Goal: Transaction & Acquisition: Purchase product/service

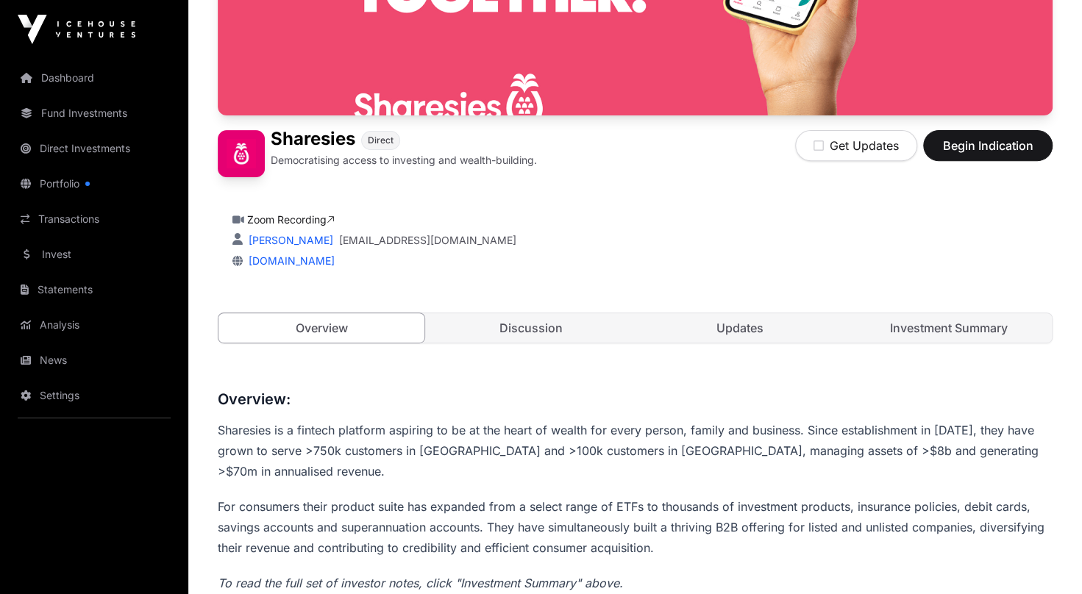
scroll to position [225, 0]
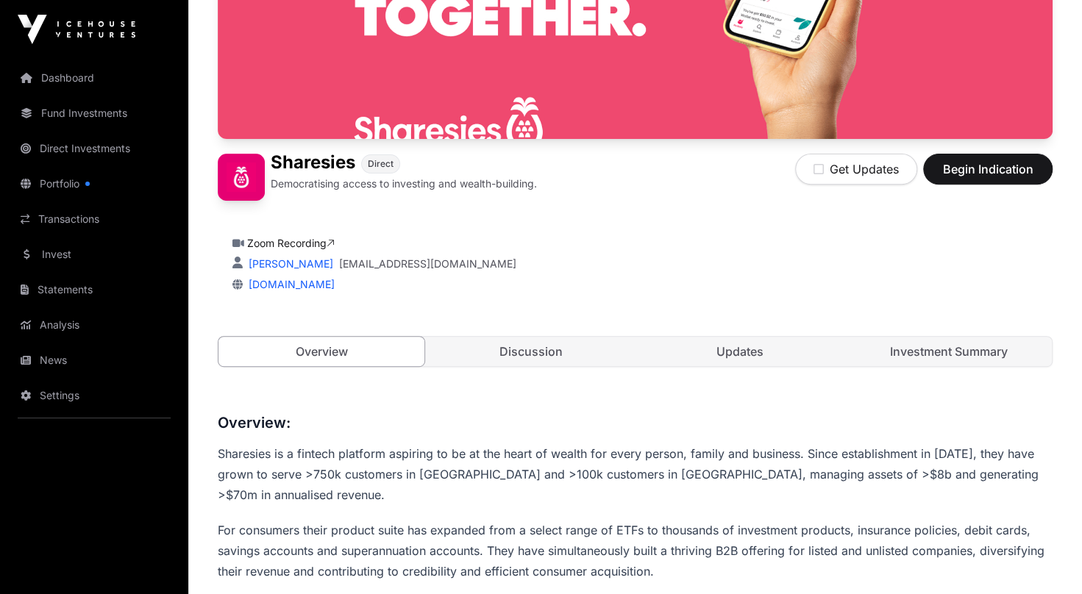
click at [521, 348] on link "Discussion" at bounding box center [530, 351] width 206 height 29
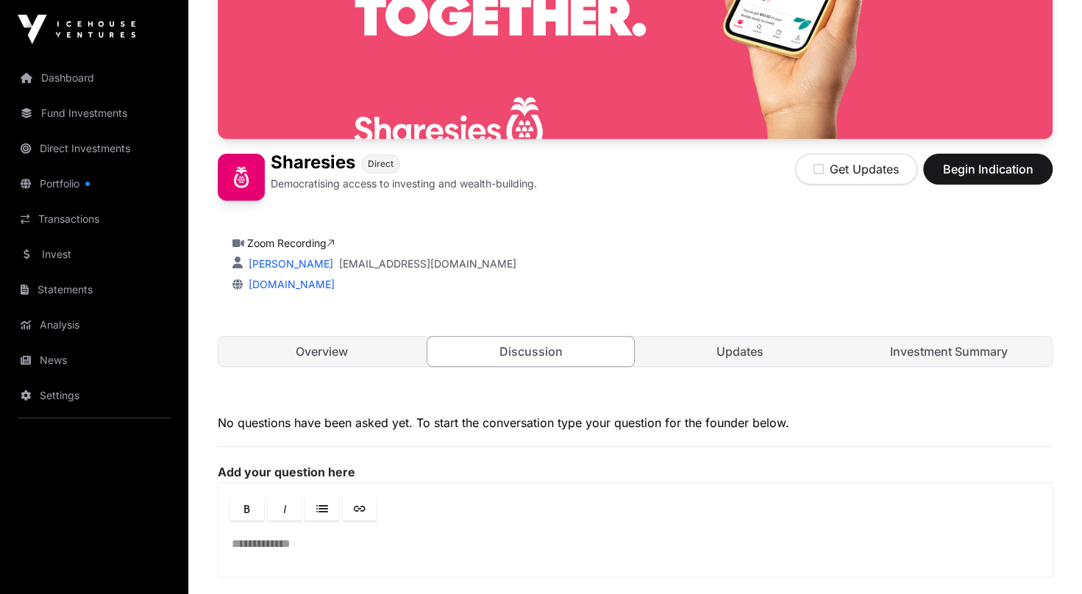
click at [737, 346] on link "Updates" at bounding box center [740, 351] width 206 height 29
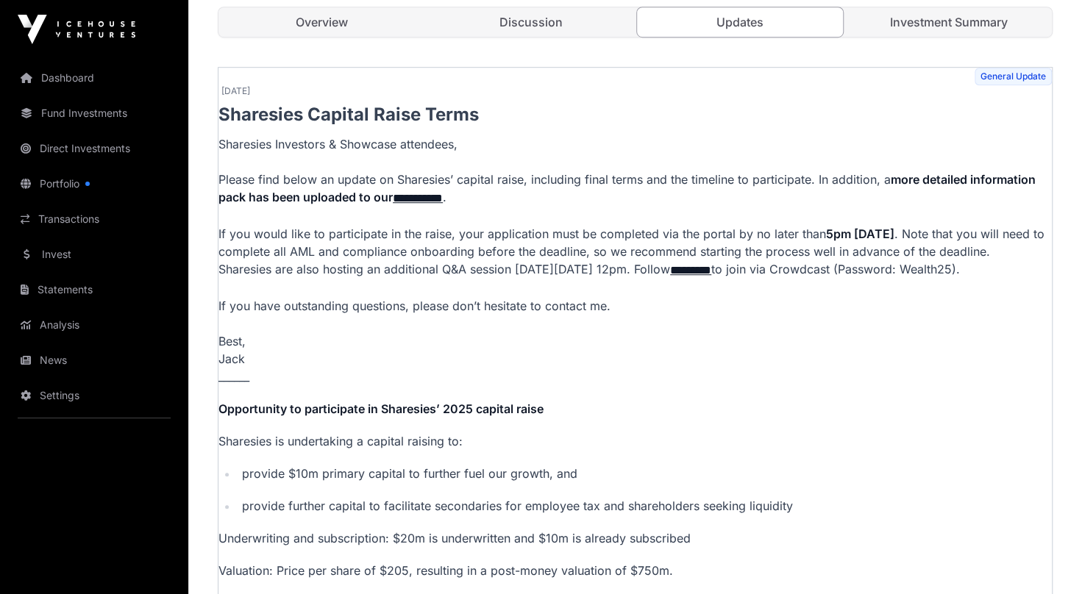
scroll to position [334, 0]
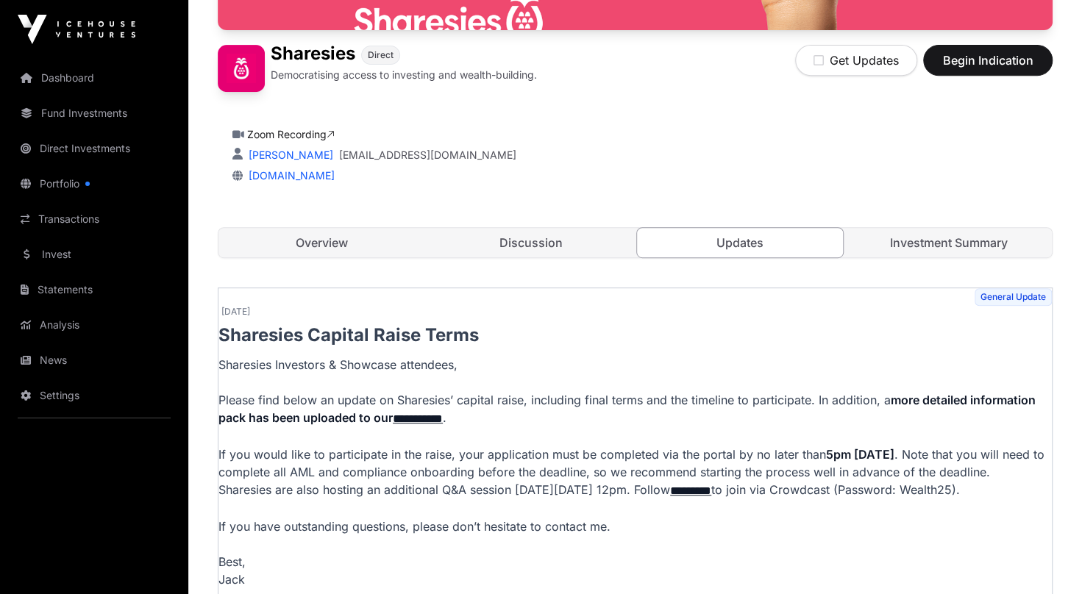
click at [926, 240] on link "Investment Summary" at bounding box center [949, 242] width 206 height 29
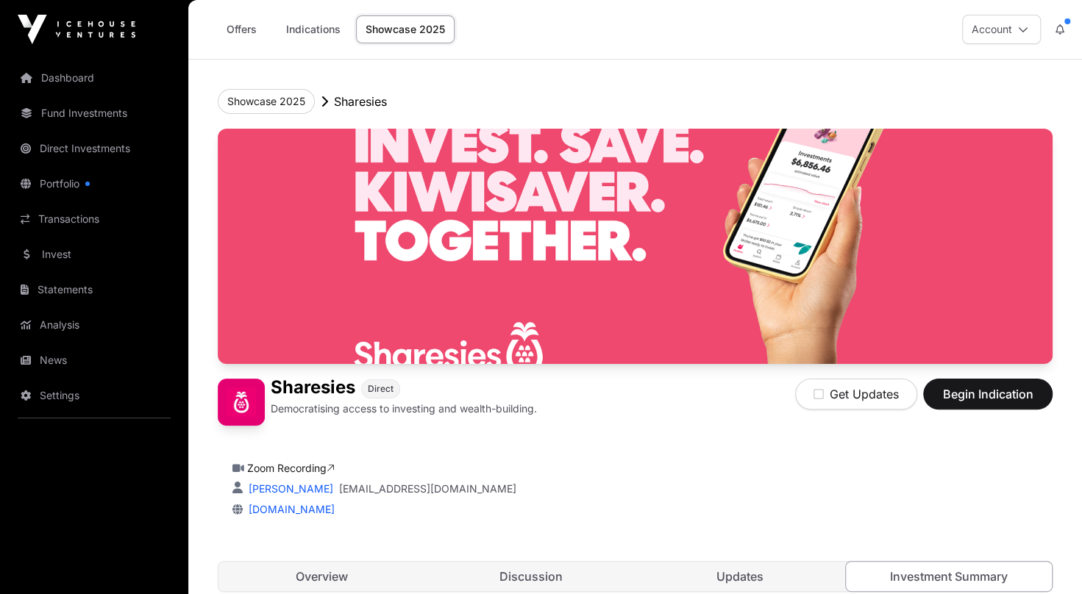
scroll to position [74, 0]
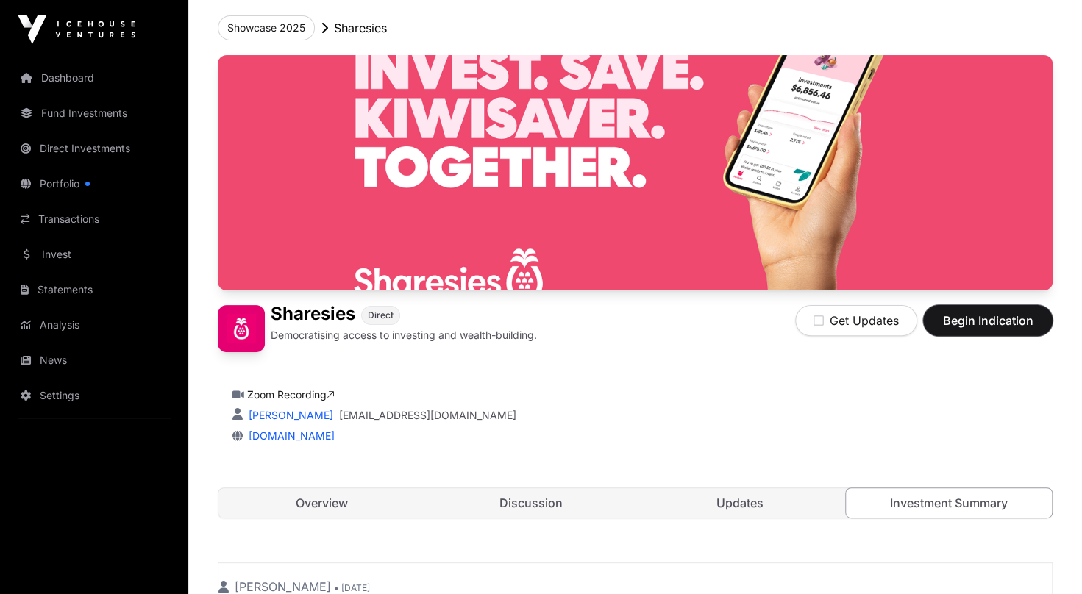
click at [979, 317] on span "Begin Indication" at bounding box center [987, 321] width 93 height 18
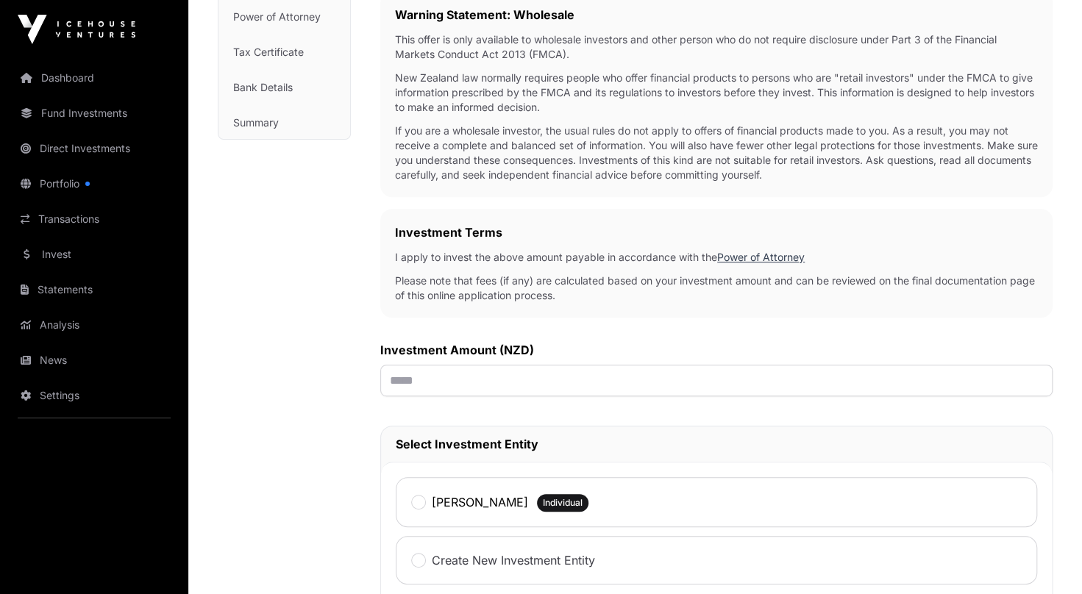
scroll to position [294, 0]
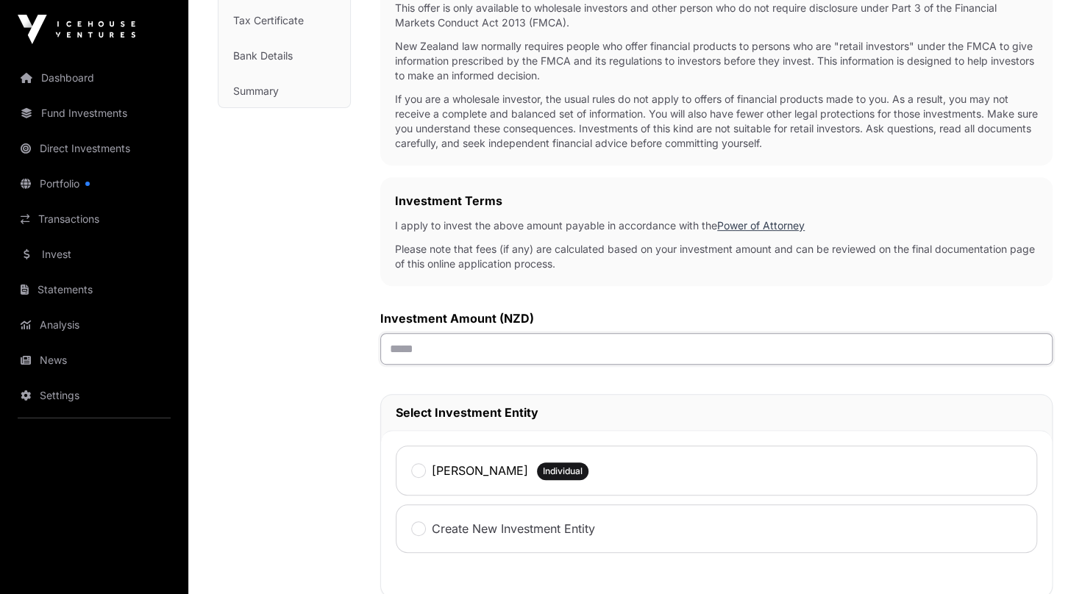
click at [415, 351] on input "text" at bounding box center [716, 349] width 672 height 32
type input "*******"
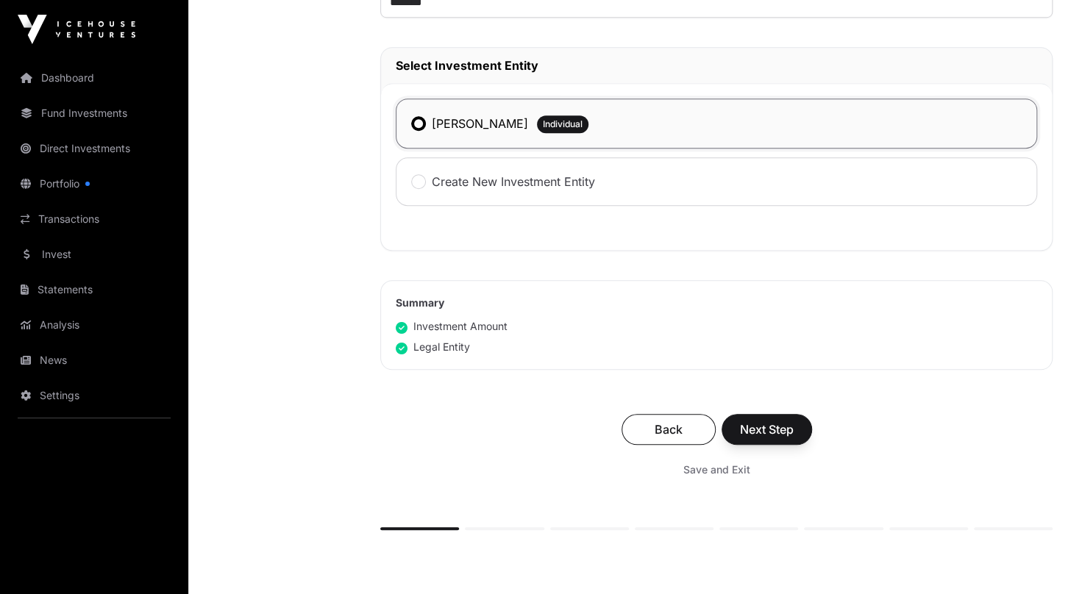
scroll to position [662, 0]
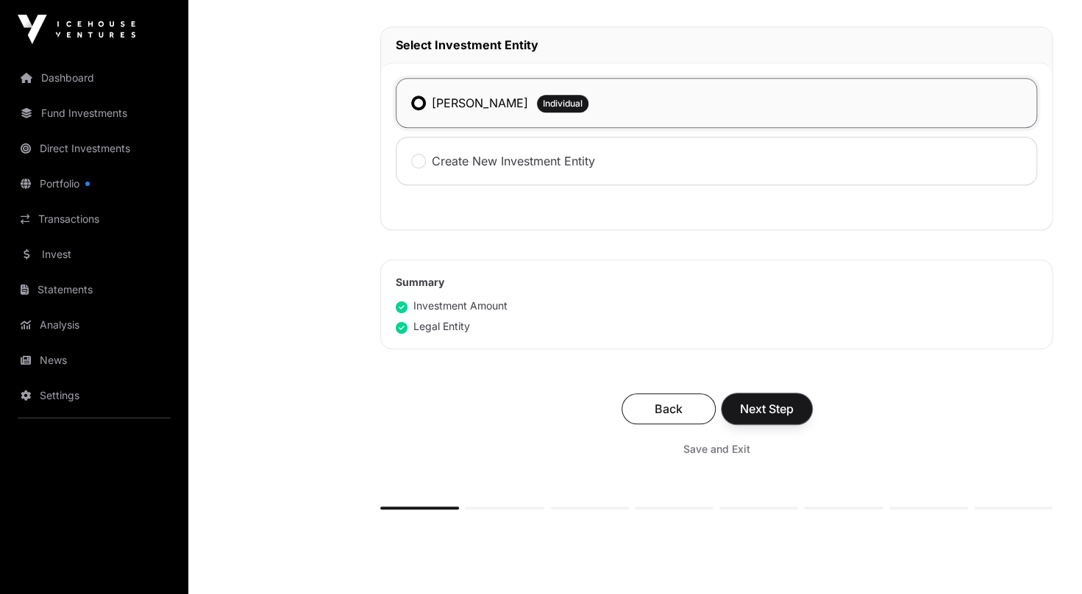
click at [762, 409] on span "Next Step" at bounding box center [767, 409] width 54 height 18
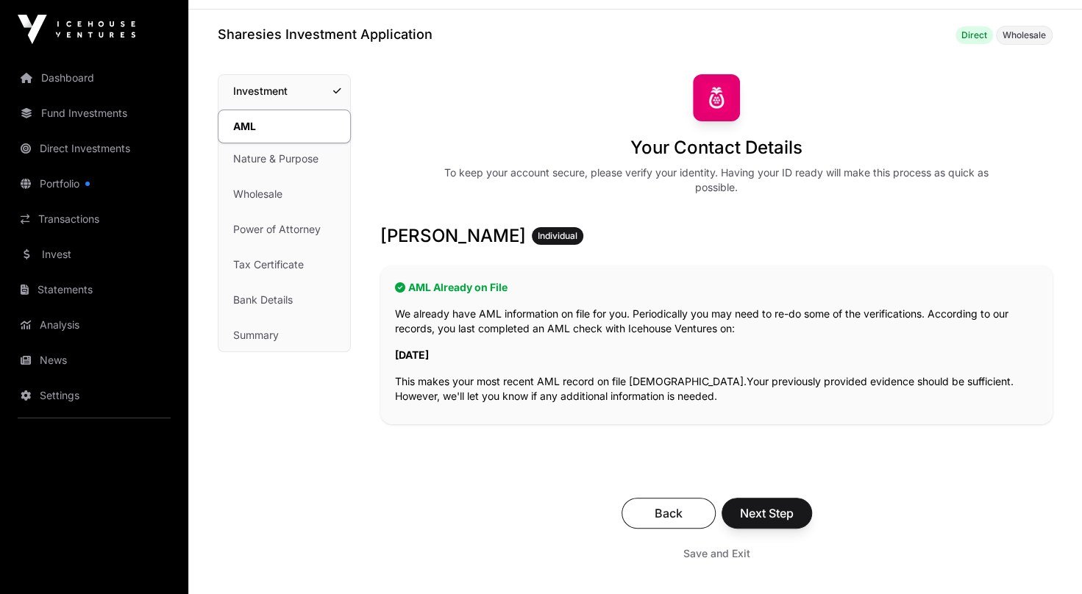
scroll to position [74, 0]
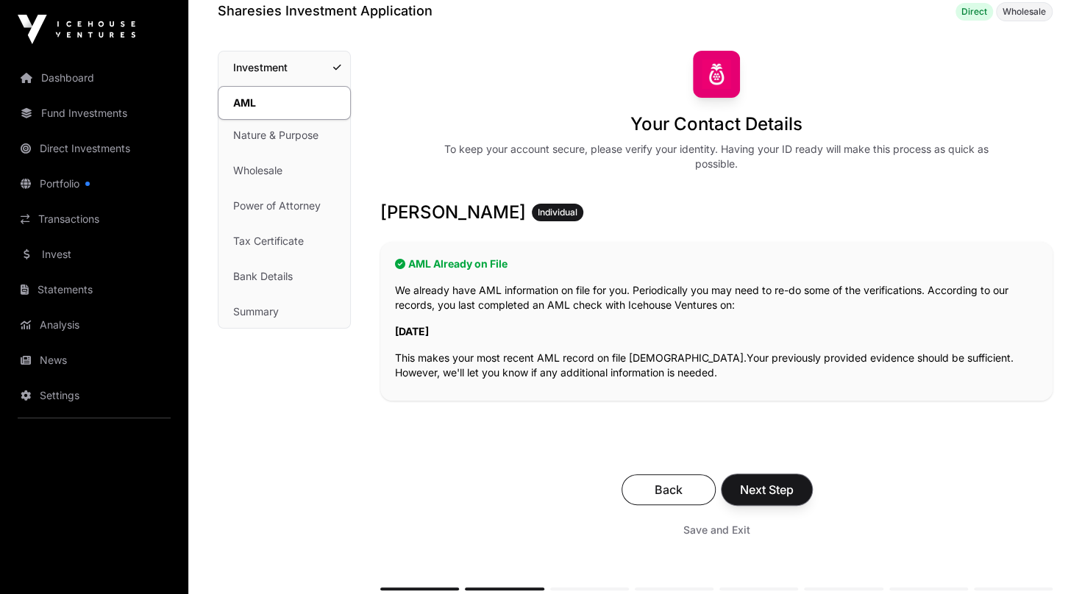
click at [766, 493] on span "Next Step" at bounding box center [767, 490] width 54 height 18
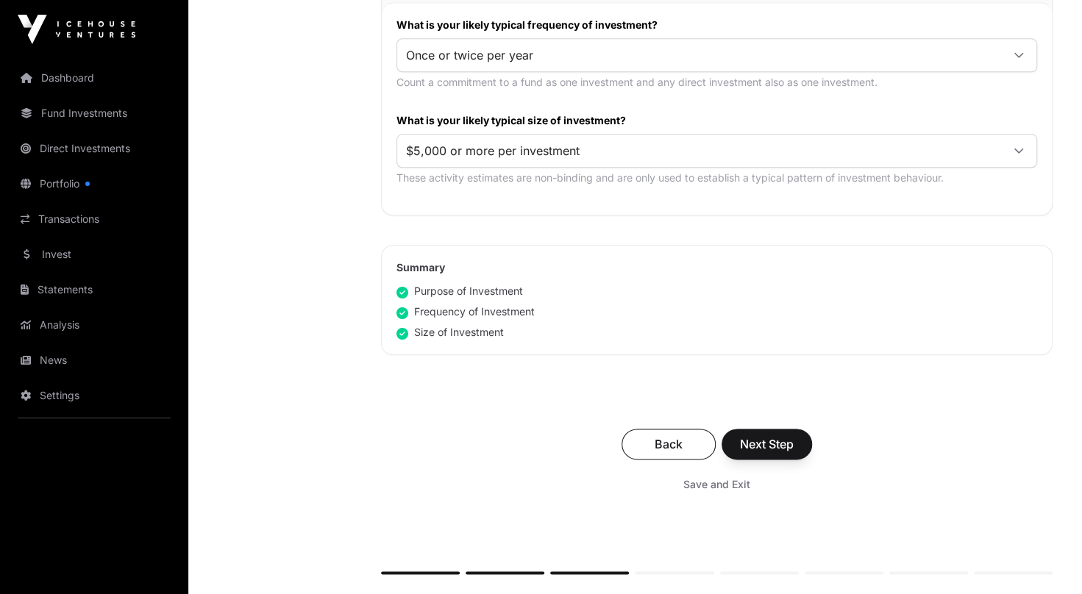
scroll to position [809, 0]
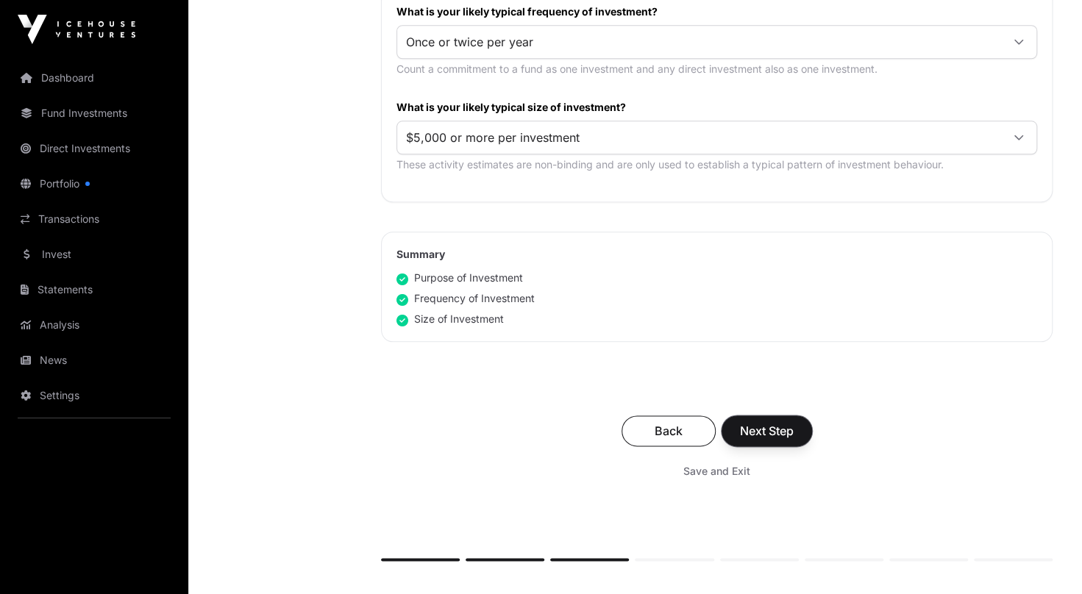
click at [776, 432] on span "Next Step" at bounding box center [767, 431] width 54 height 18
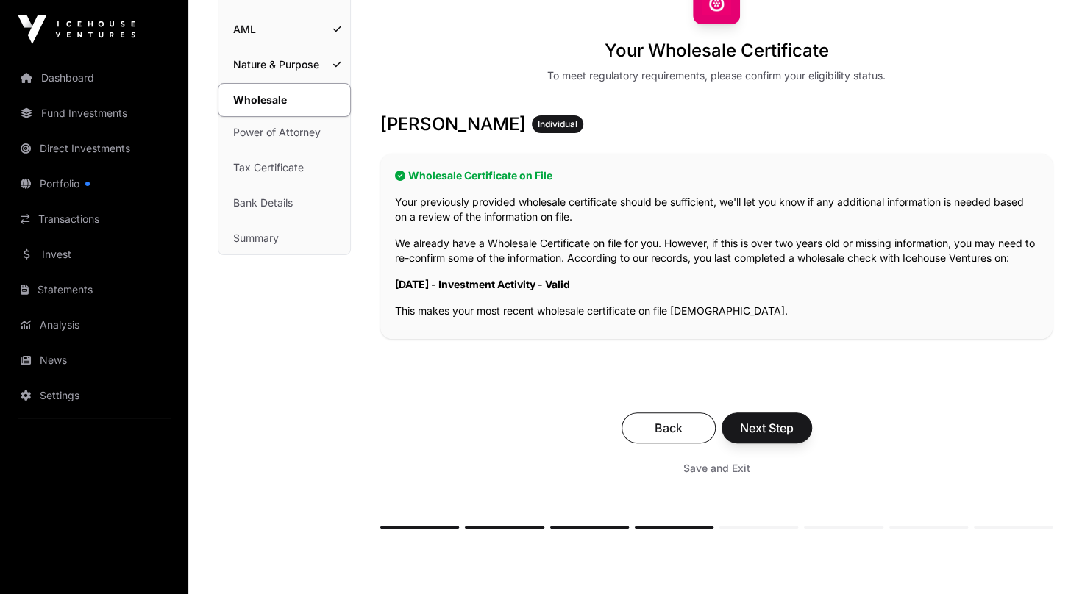
scroll to position [221, 0]
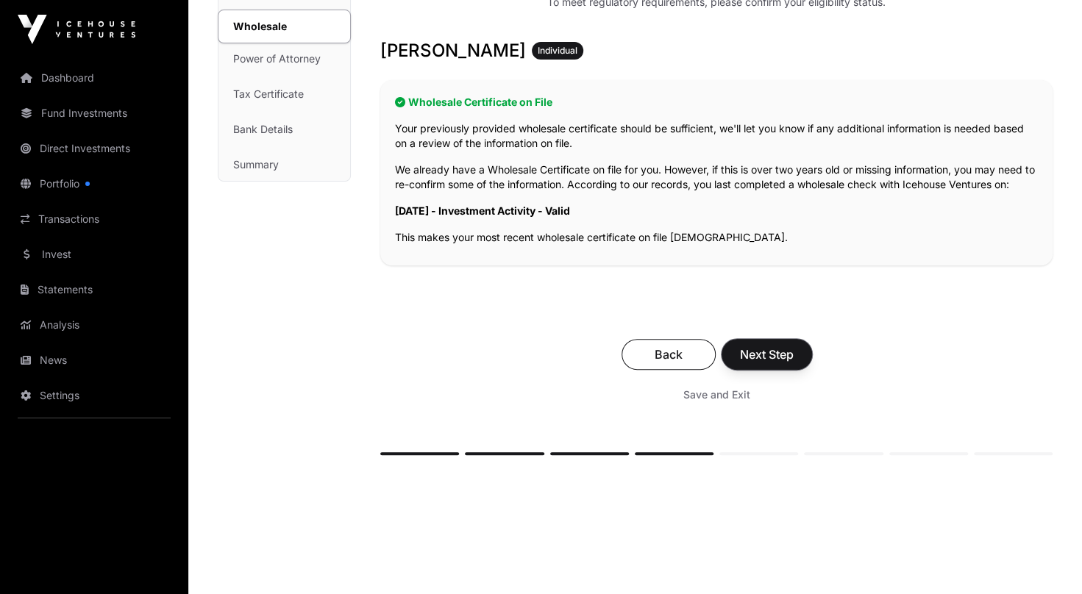
click at [770, 356] on span "Next Step" at bounding box center [767, 355] width 54 height 18
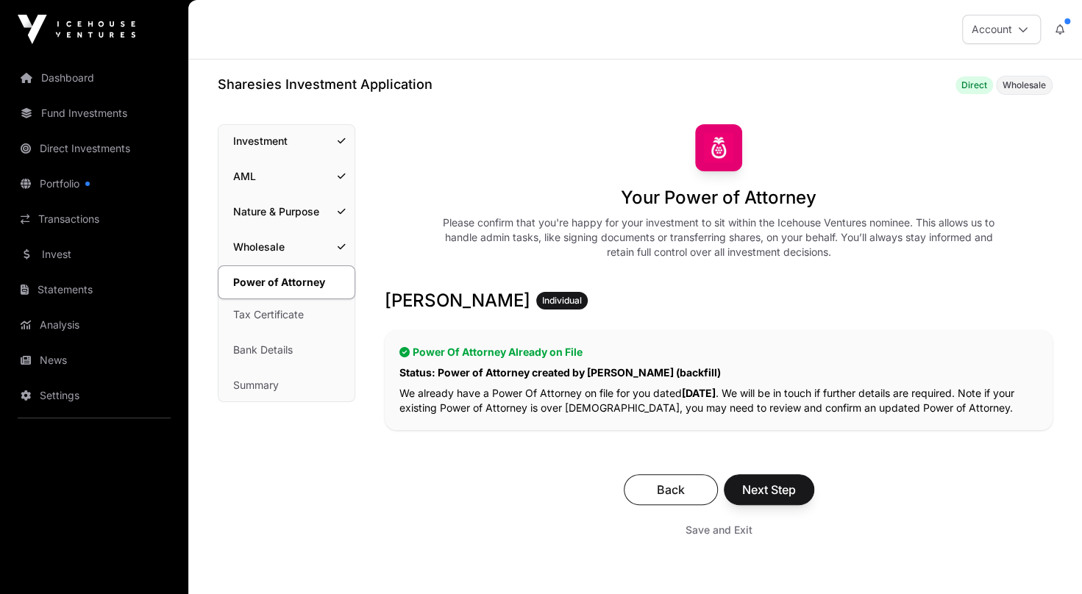
scroll to position [74, 0]
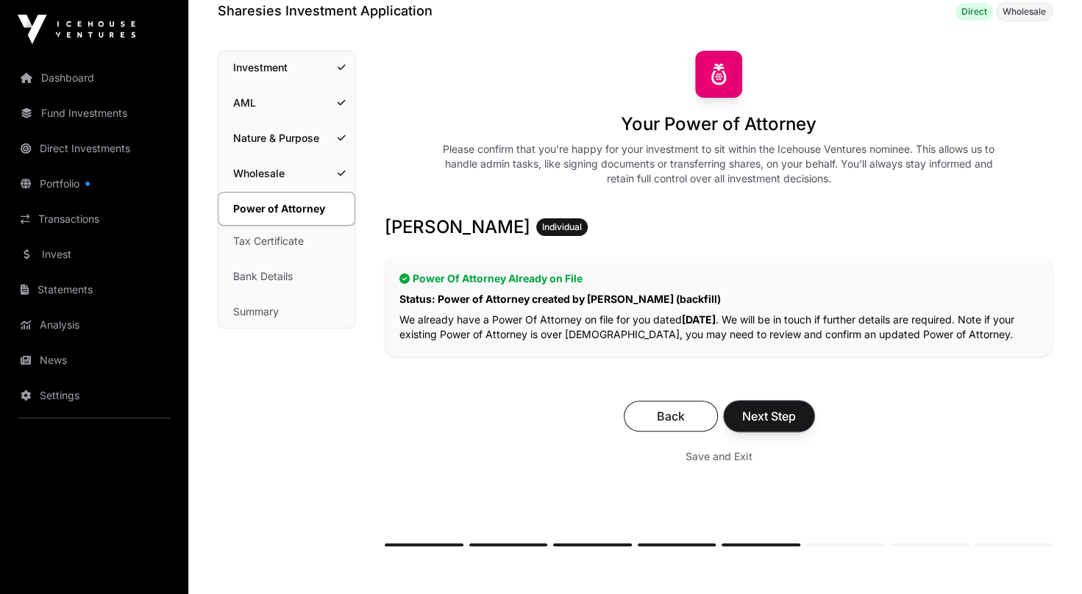
click at [766, 412] on span "Next Step" at bounding box center [769, 416] width 54 height 18
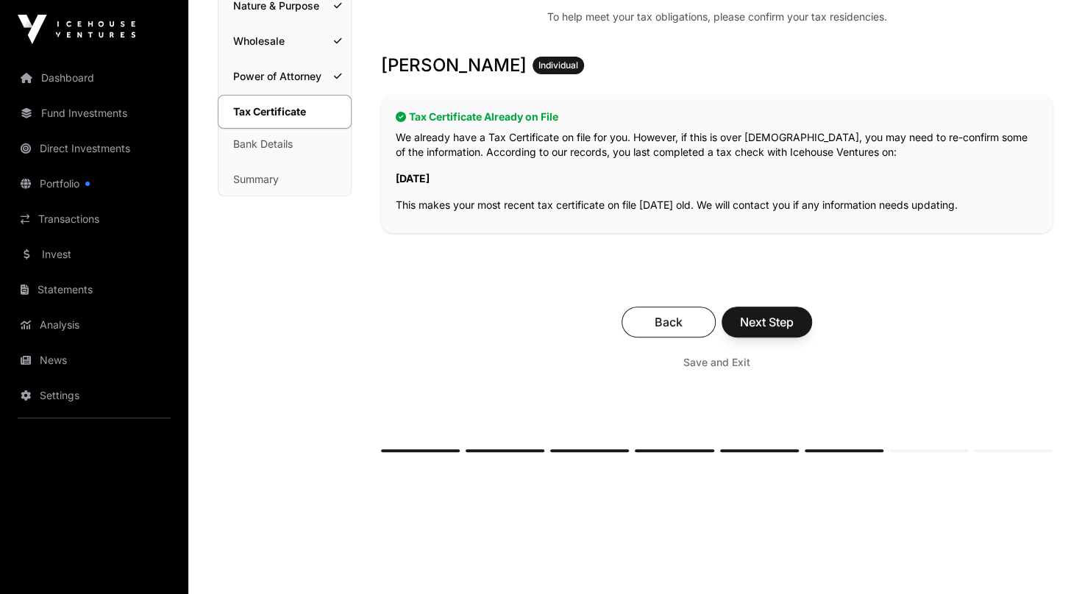
scroll to position [221, 0]
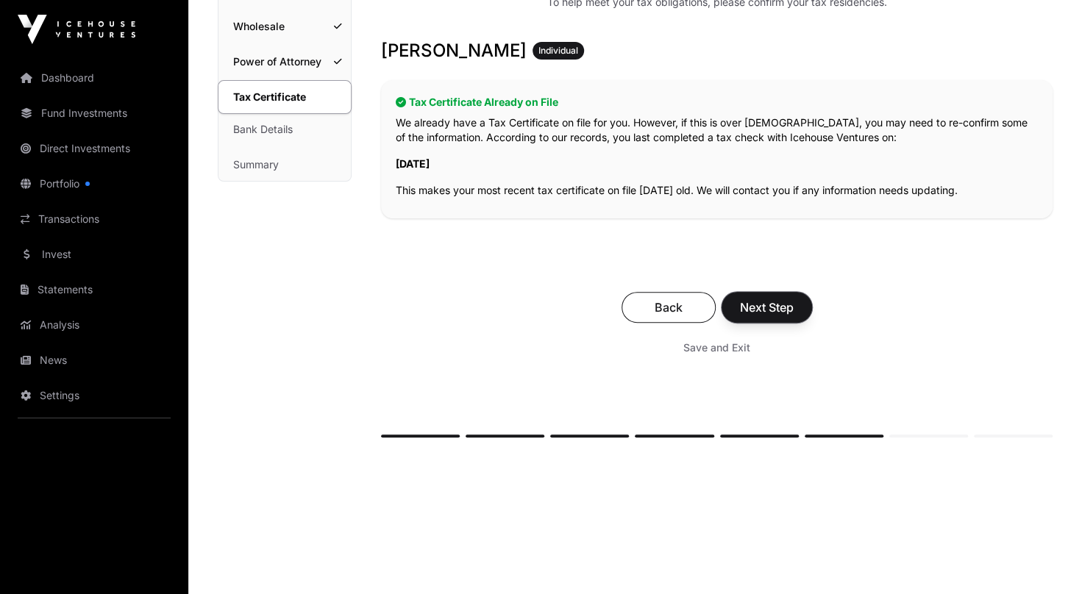
click at [774, 304] on span "Next Step" at bounding box center [767, 308] width 54 height 18
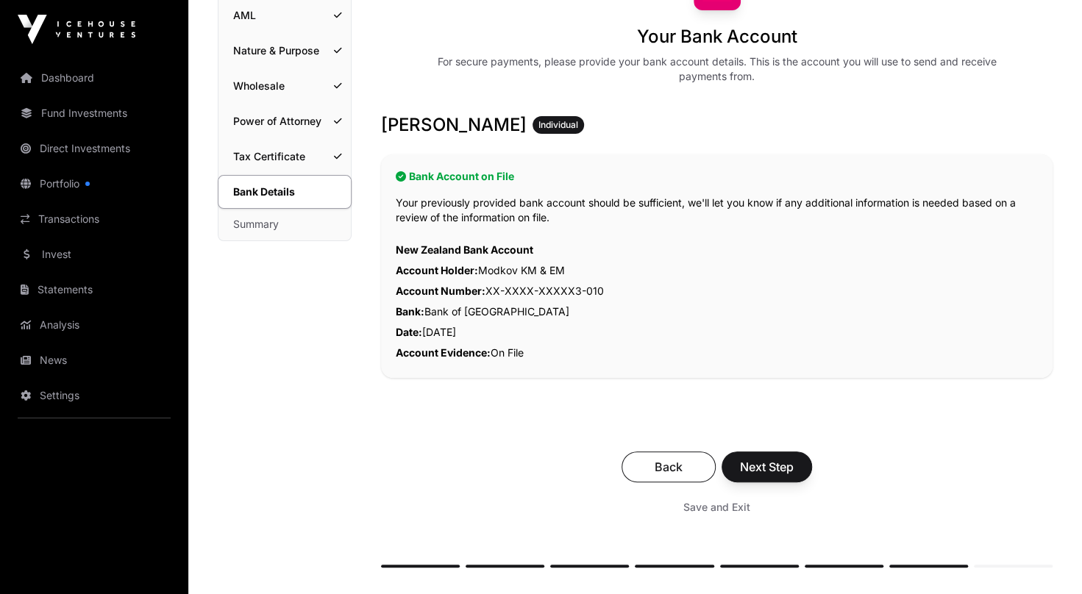
scroll to position [221, 0]
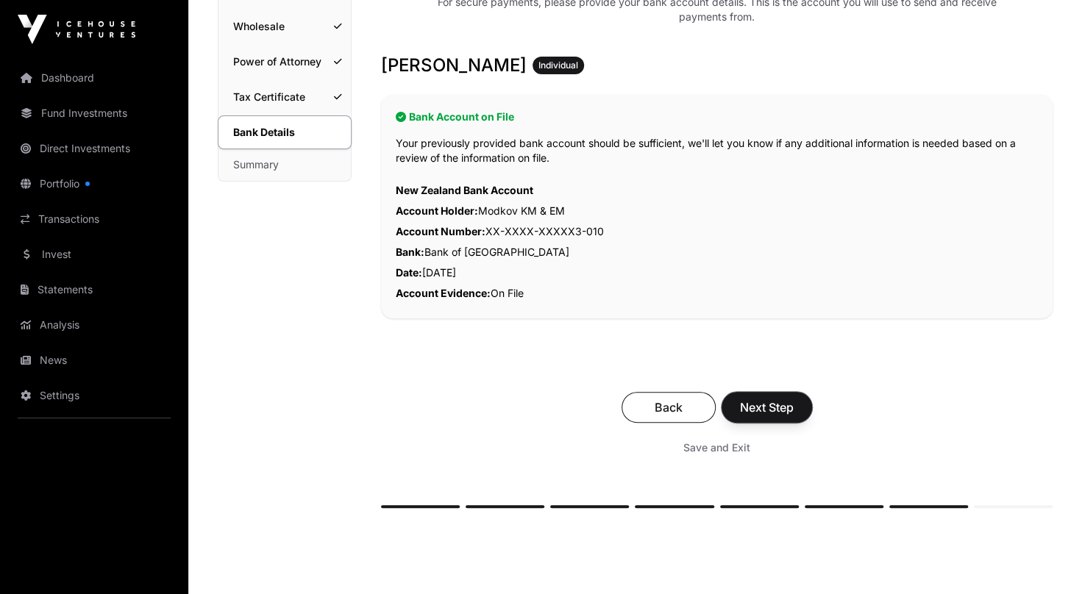
click at [763, 406] on span "Next Step" at bounding box center [767, 408] width 54 height 18
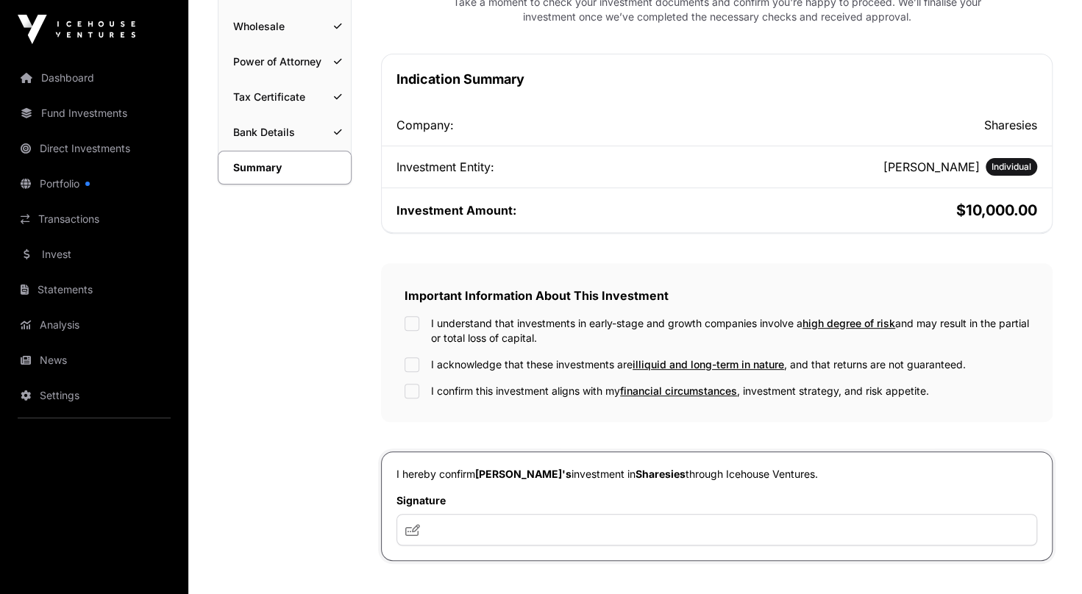
scroll to position [294, 0]
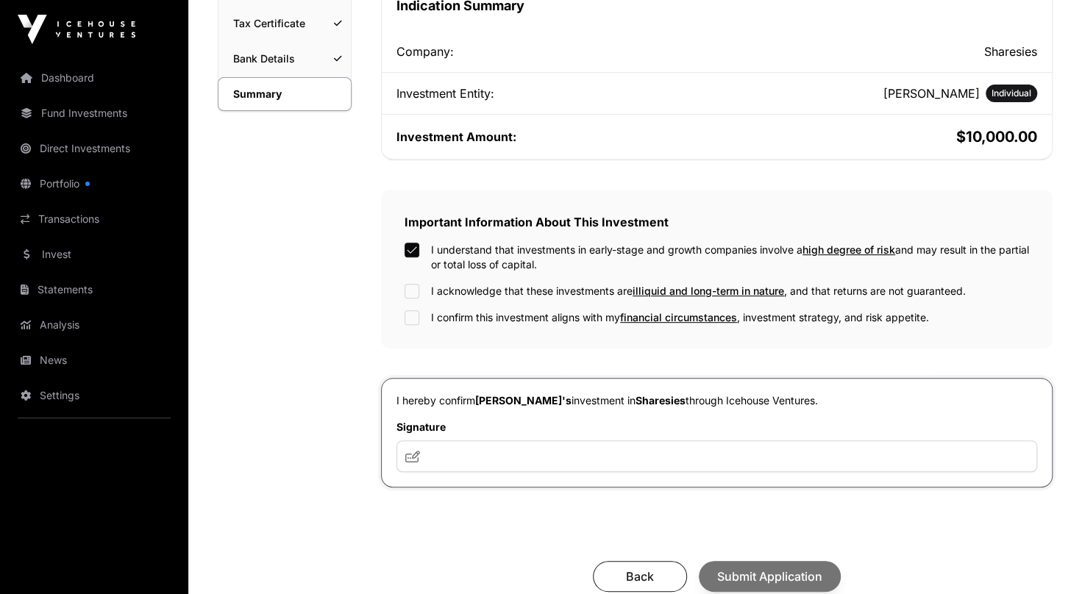
click at [411, 276] on div "I understand that investments in early-stage and growth companies involve a hig…" at bounding box center [716, 284] width 624 height 82
click at [457, 451] on input "text" at bounding box center [716, 456] width 640 height 32
type input "**"
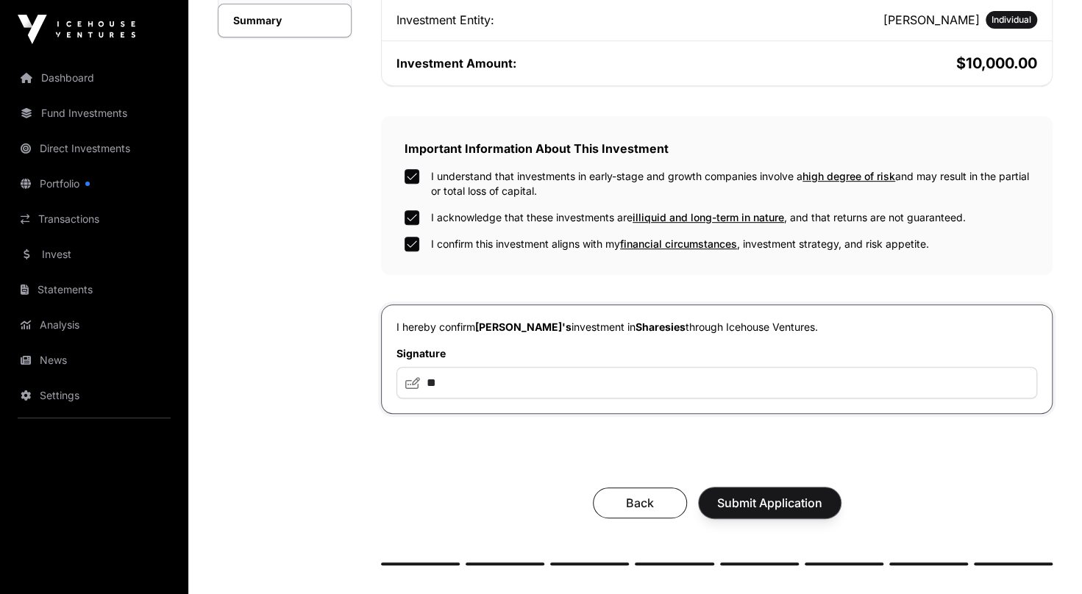
click at [759, 501] on span "Submit Application" at bounding box center [769, 503] width 105 height 18
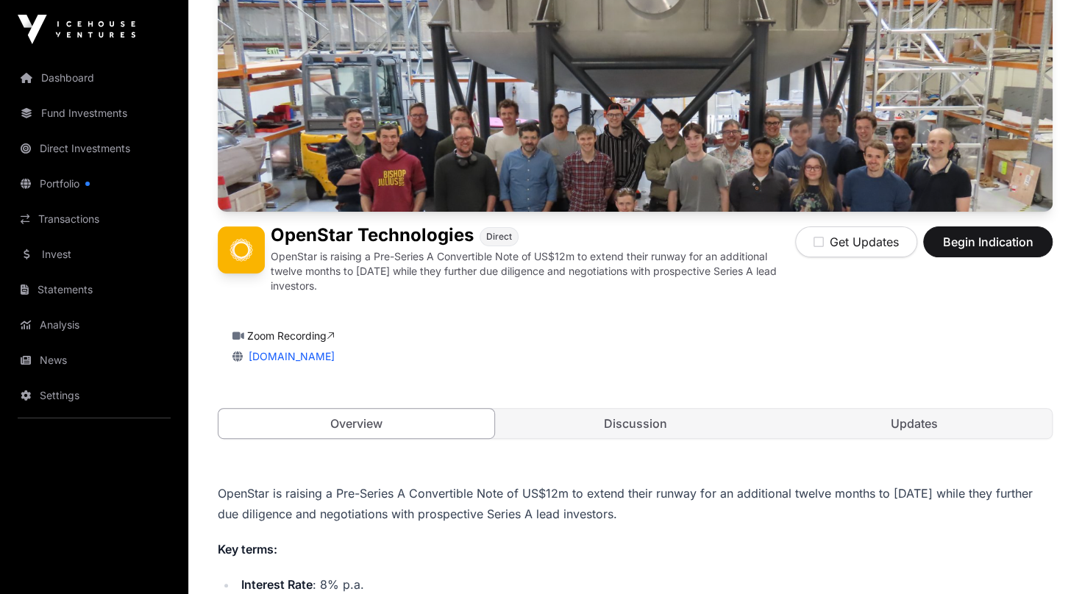
scroll to position [147, 0]
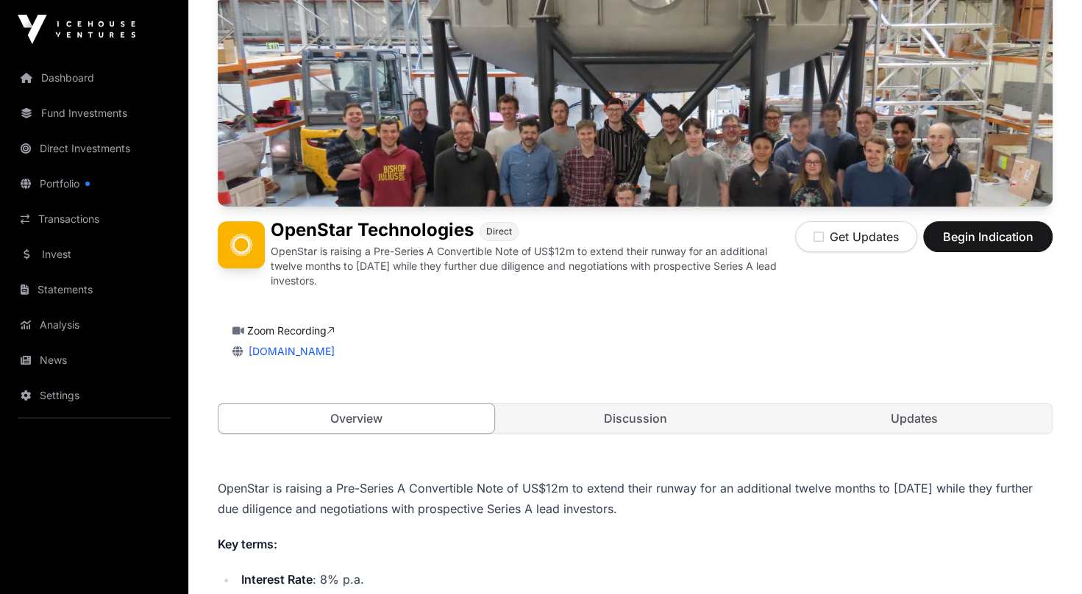
click at [641, 416] on link "Discussion" at bounding box center [635, 418] width 276 height 29
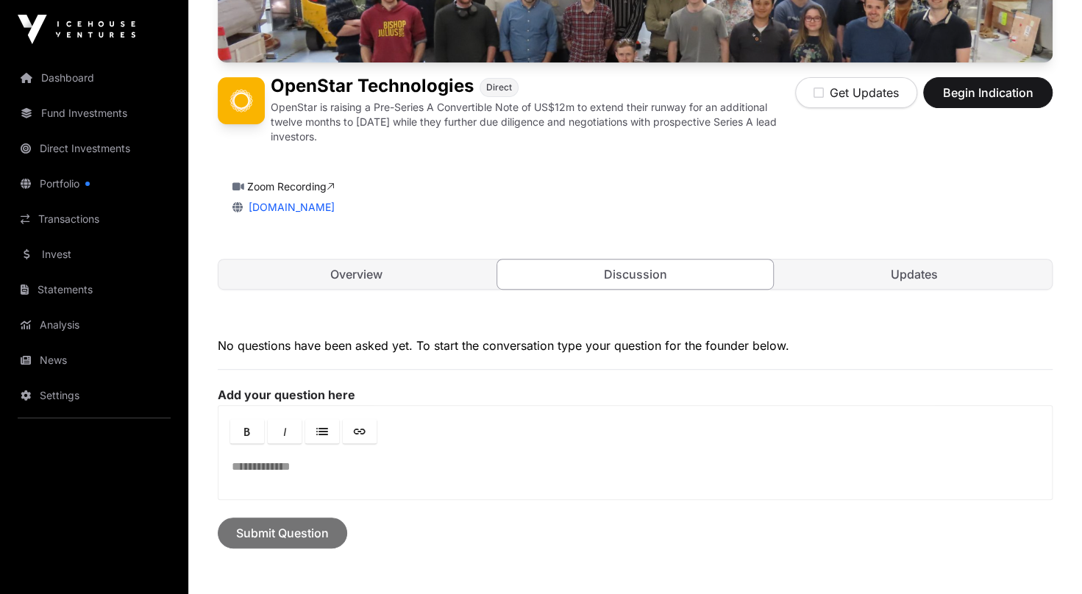
scroll to position [294, 0]
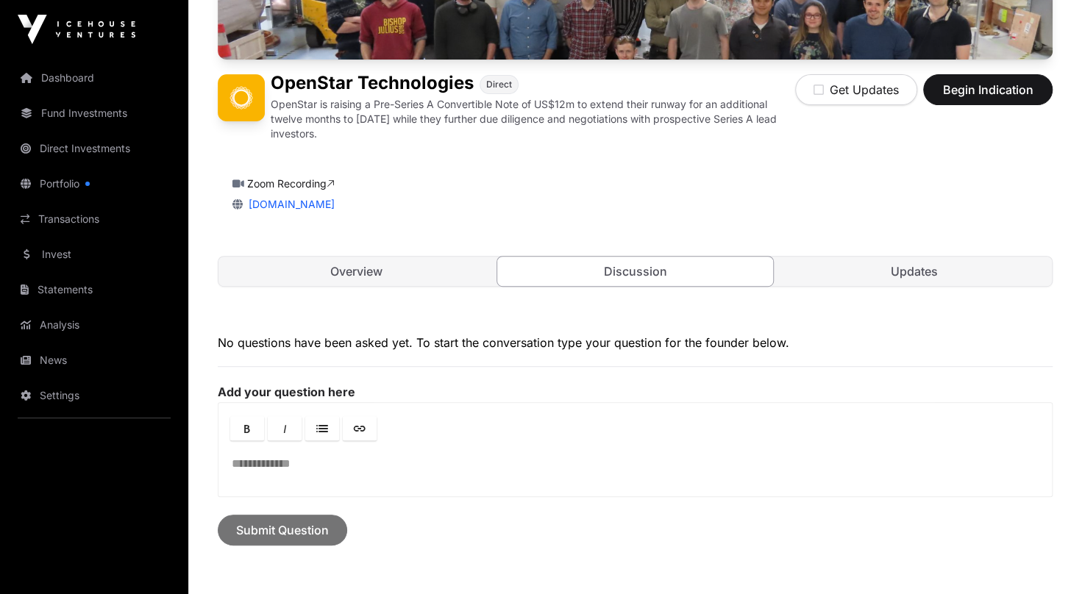
click at [909, 264] on link "Updates" at bounding box center [914, 271] width 276 height 29
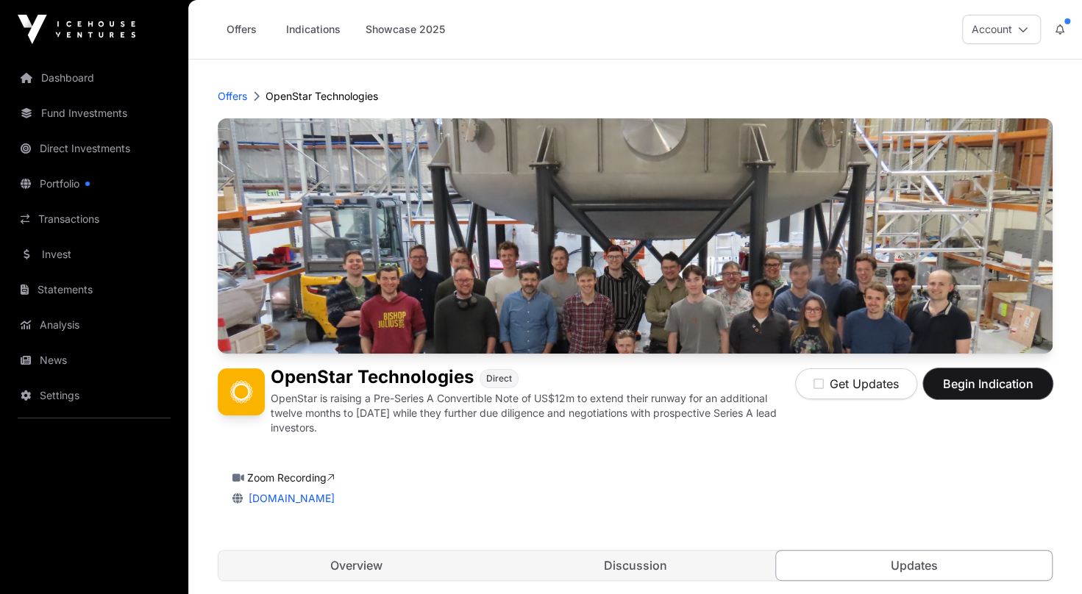
click at [998, 384] on span "Begin Indication" at bounding box center [987, 384] width 93 height 18
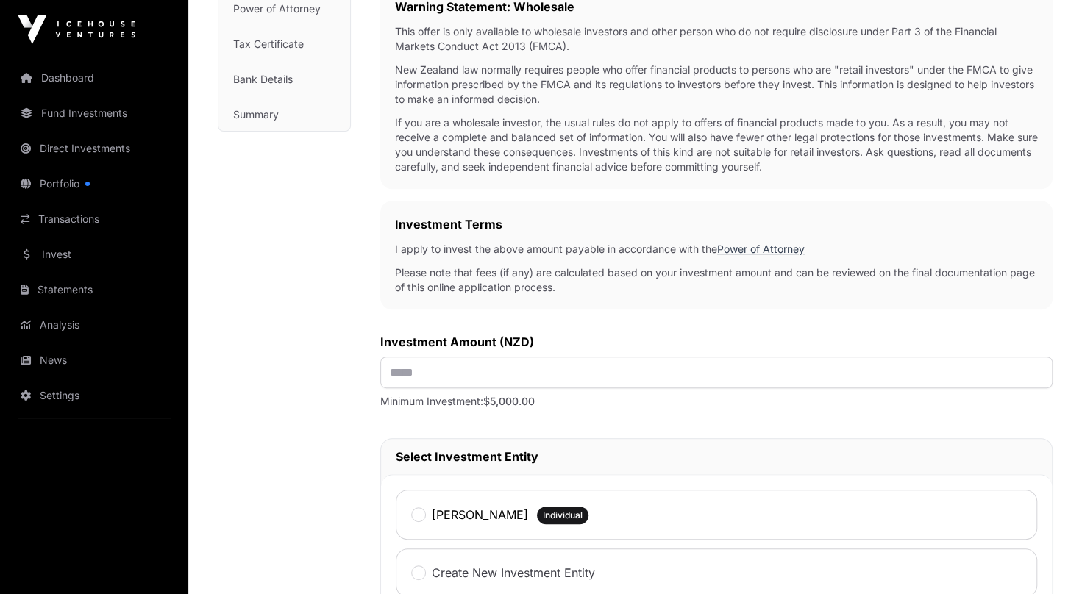
scroll to position [294, 0]
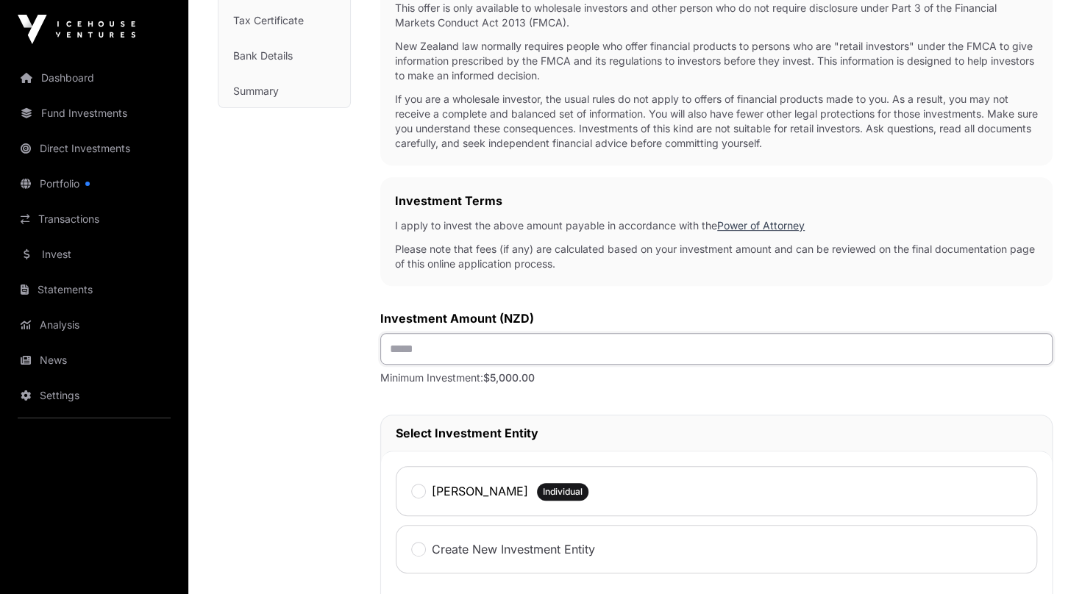
click at [407, 344] on input "text" at bounding box center [716, 349] width 672 height 32
type input "******"
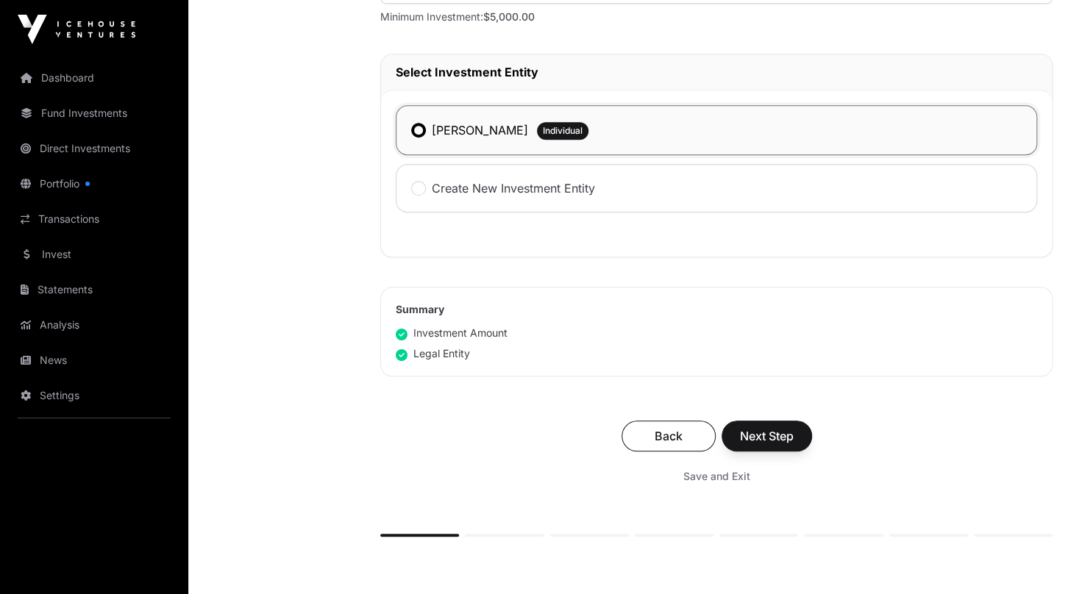
scroll to position [662, 0]
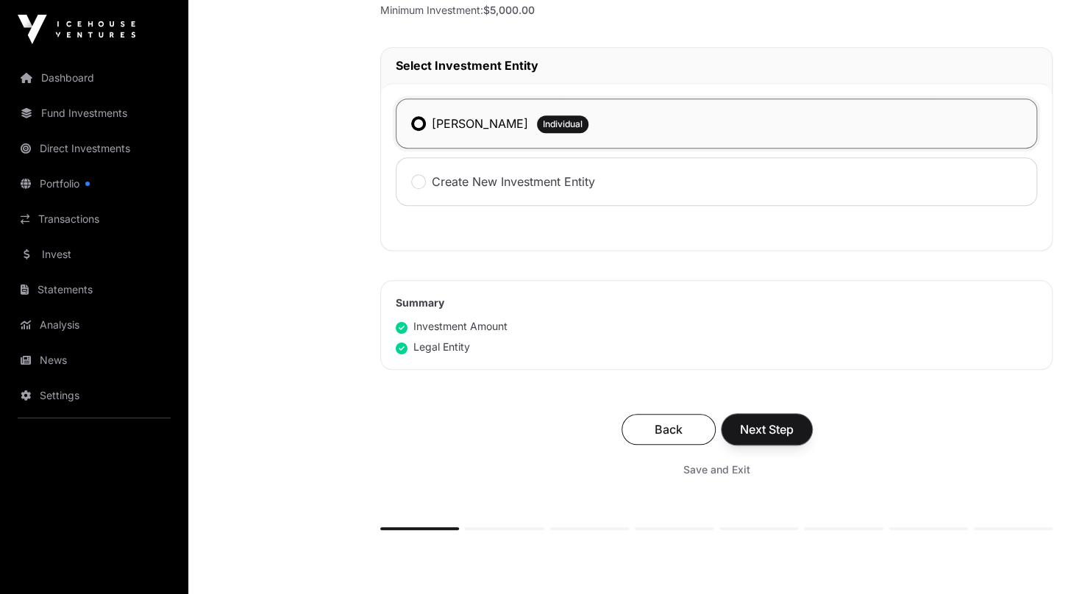
click at [768, 428] on span "Next Step" at bounding box center [767, 430] width 54 height 18
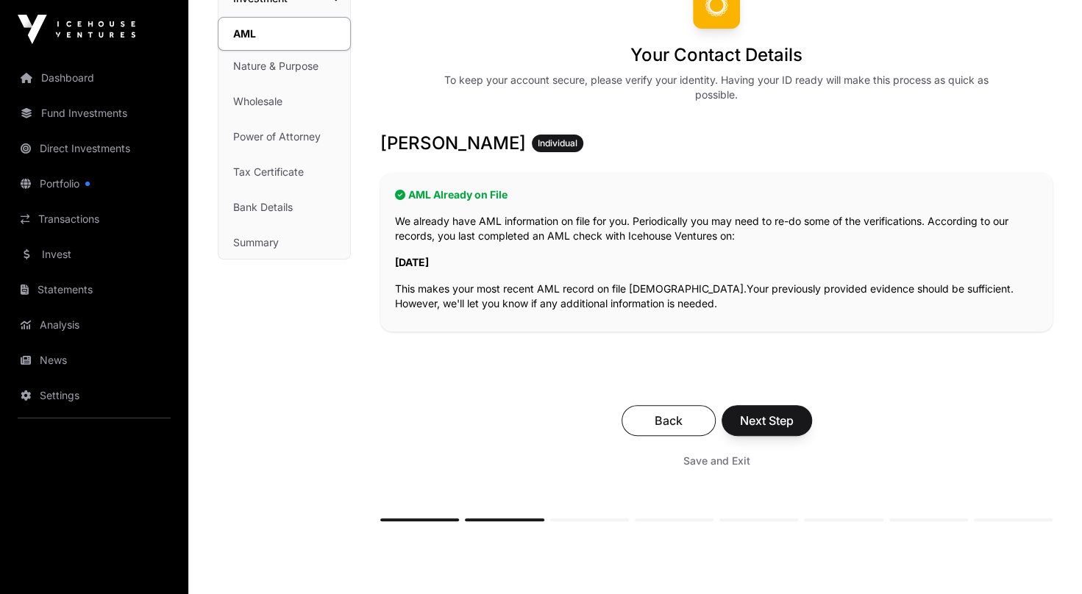
scroll to position [147, 0]
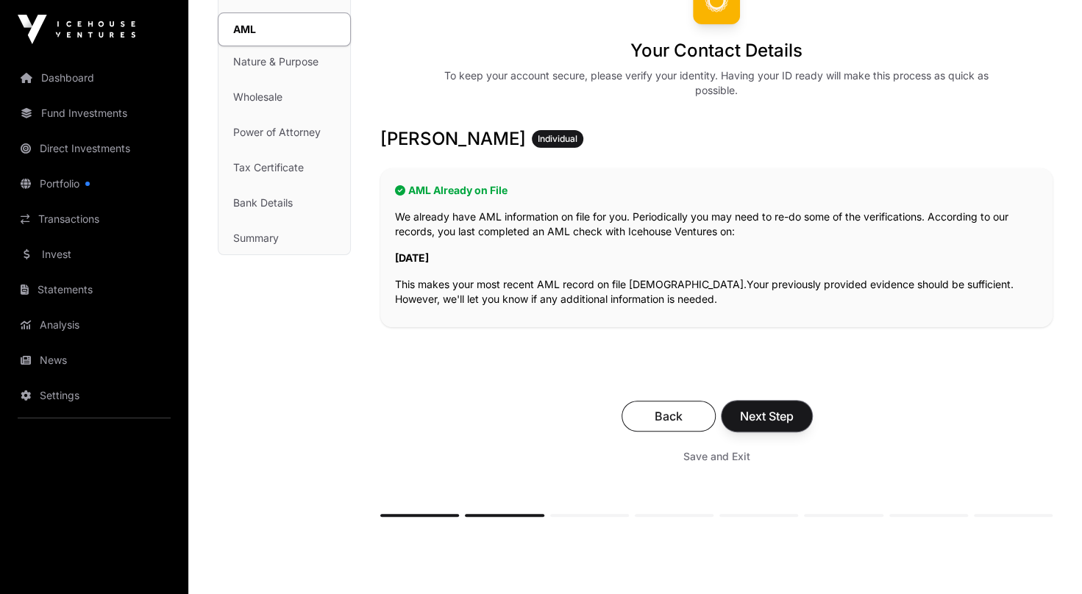
click at [759, 413] on span "Next Step" at bounding box center [767, 416] width 54 height 18
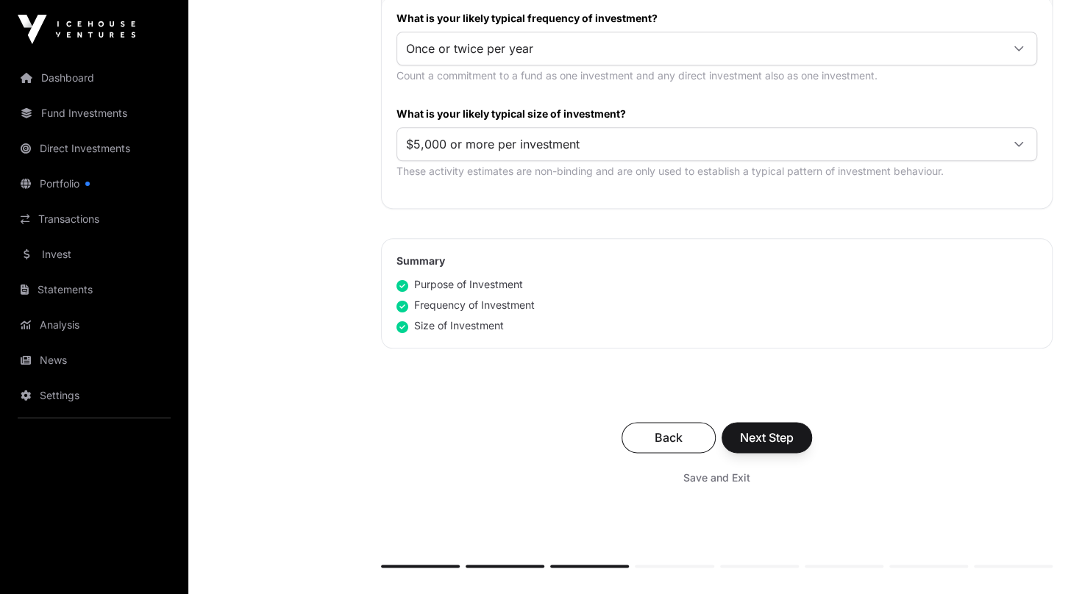
scroll to position [882, 0]
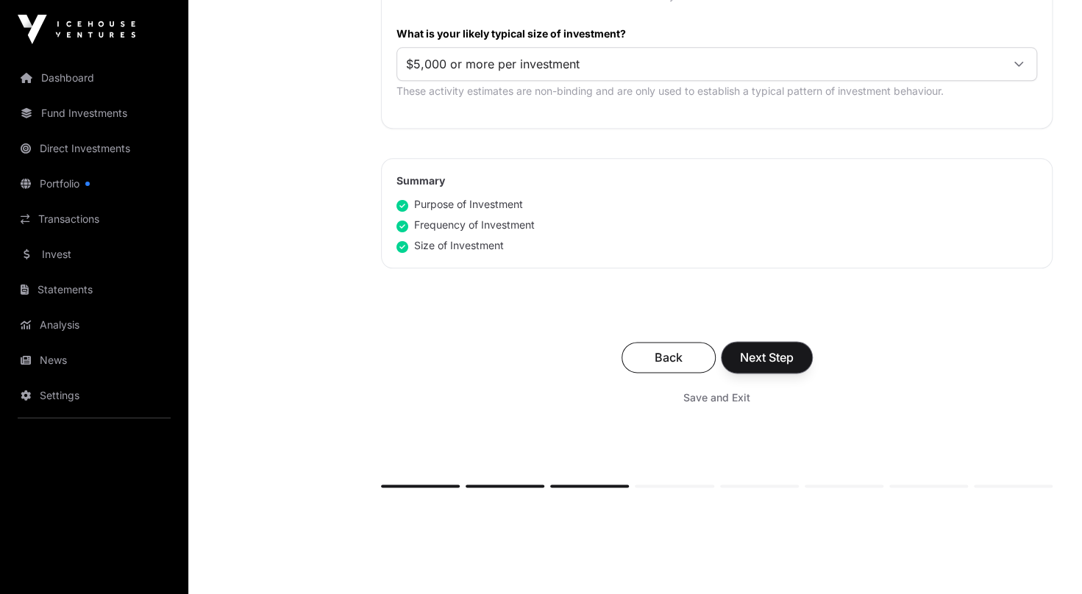
click at [760, 349] on span "Next Step" at bounding box center [767, 358] width 54 height 18
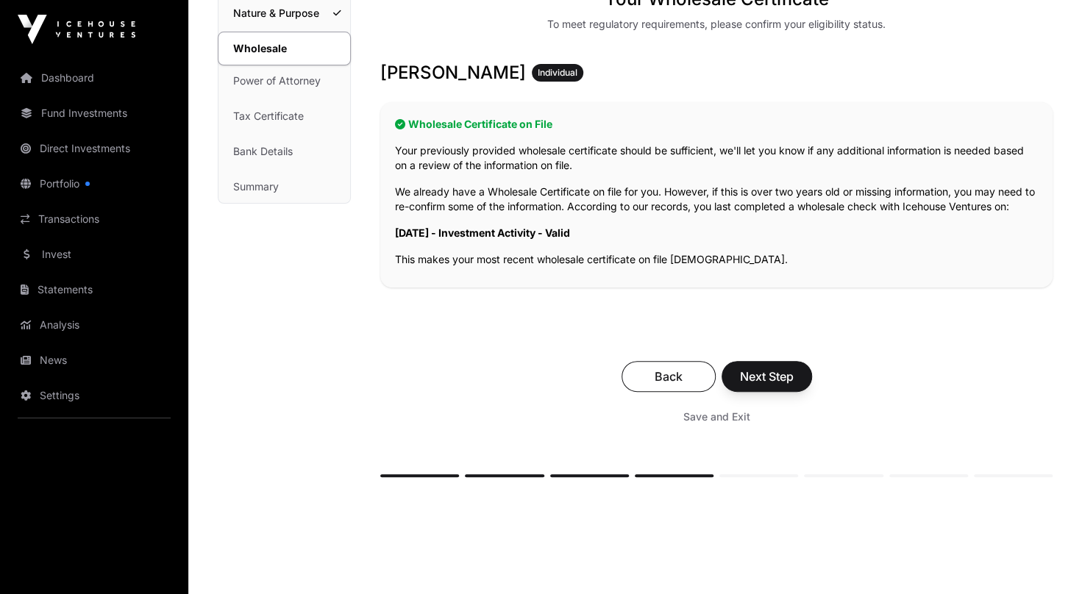
scroll to position [221, 0]
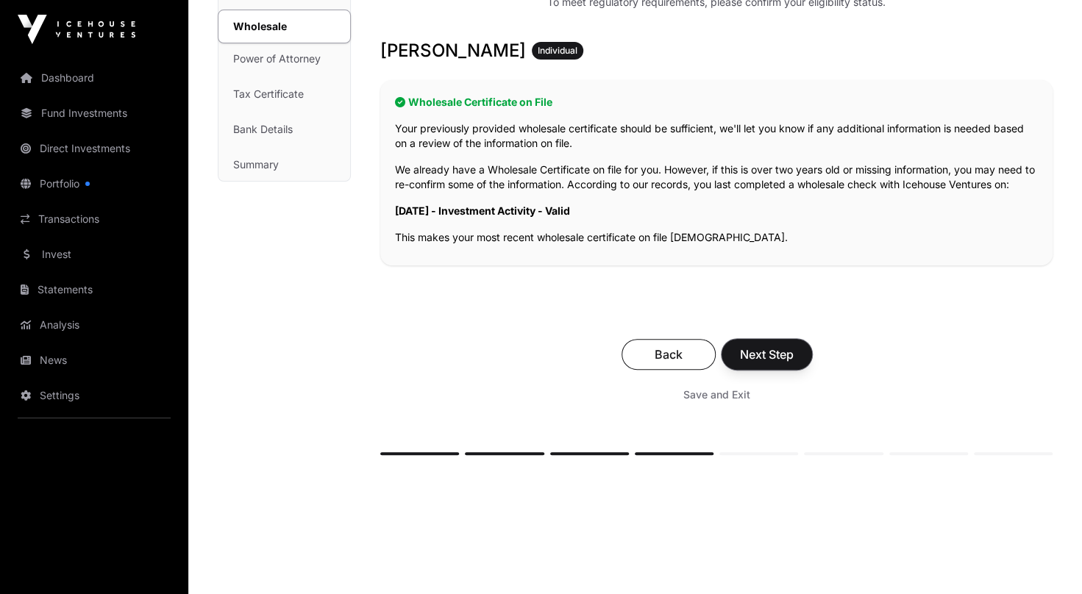
click at [769, 352] on span "Next Step" at bounding box center [767, 355] width 54 height 18
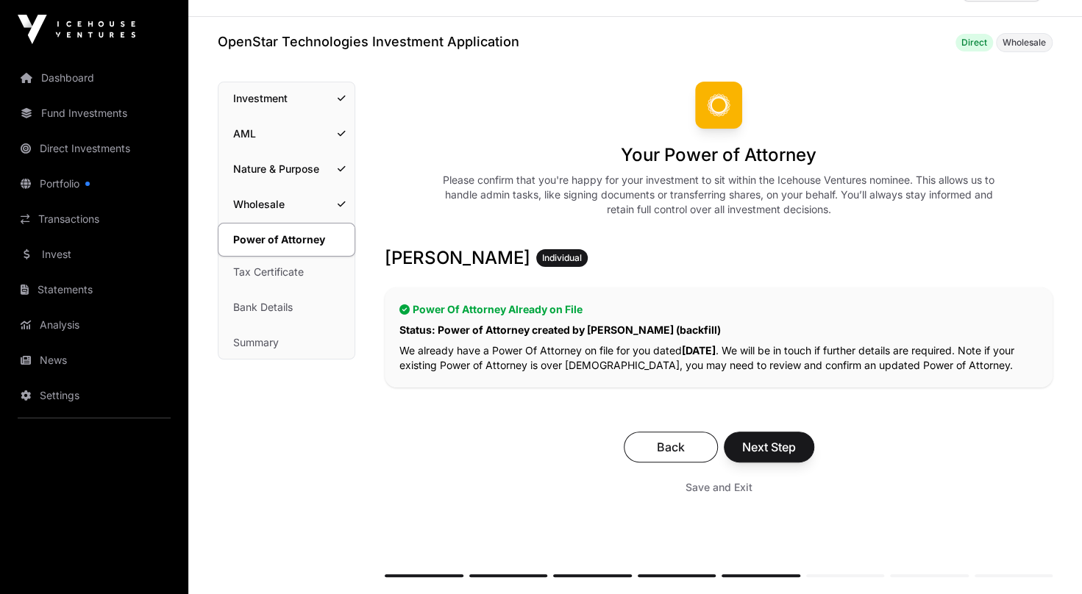
scroll to position [74, 0]
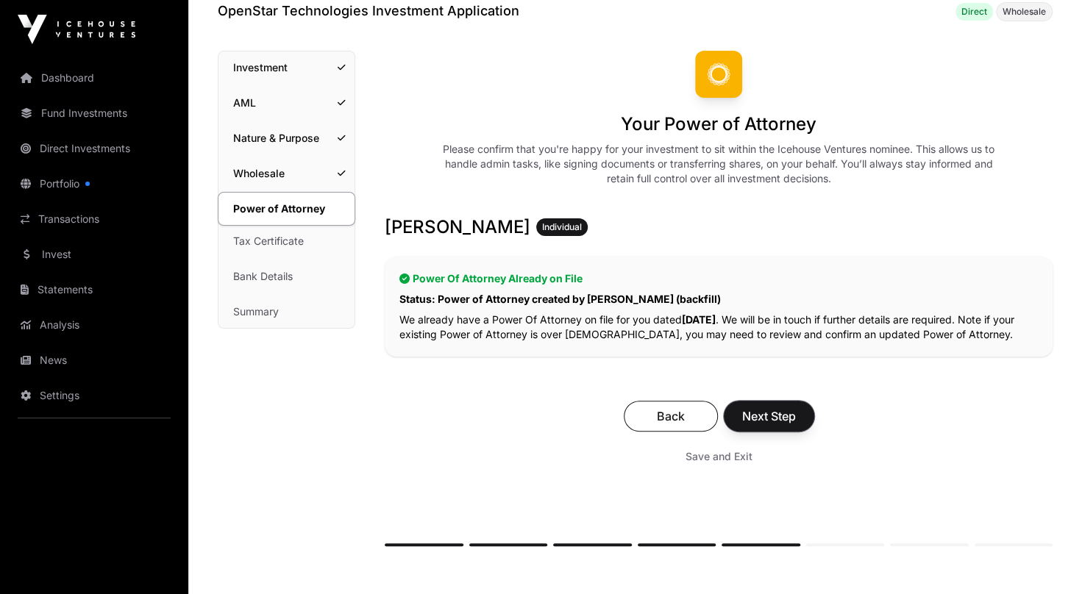
click at [769, 405] on button "Next Step" at bounding box center [769, 416] width 90 height 31
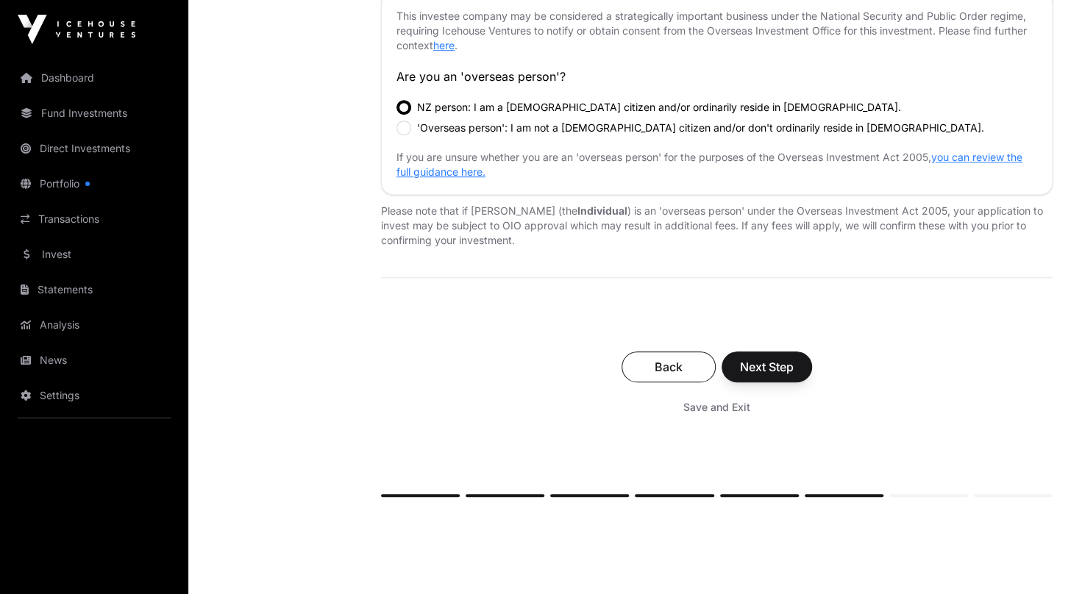
scroll to position [515, 0]
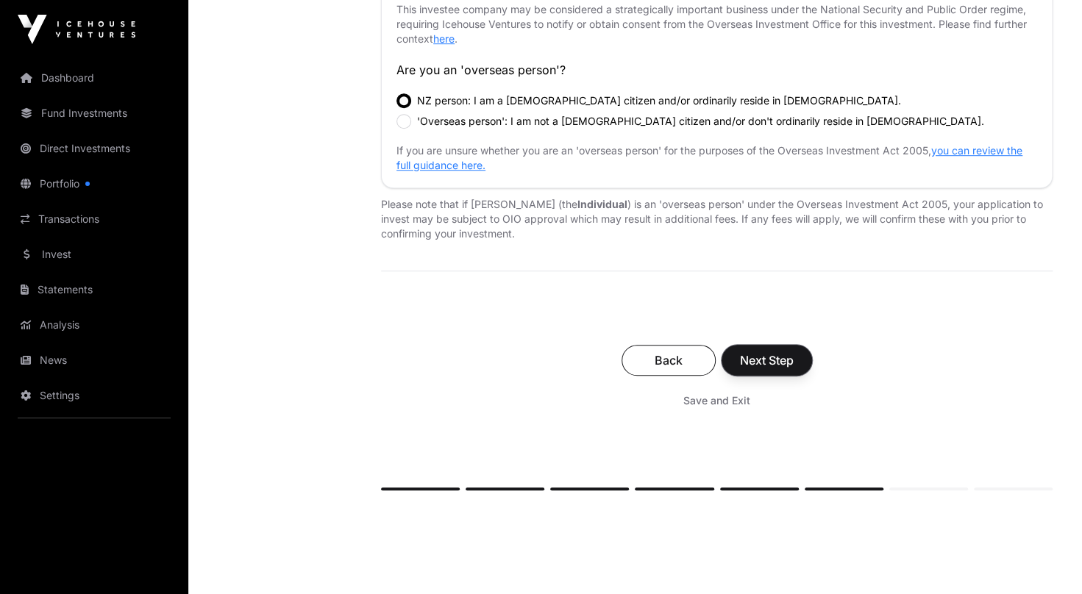
click at [762, 359] on span "Next Step" at bounding box center [767, 360] width 54 height 18
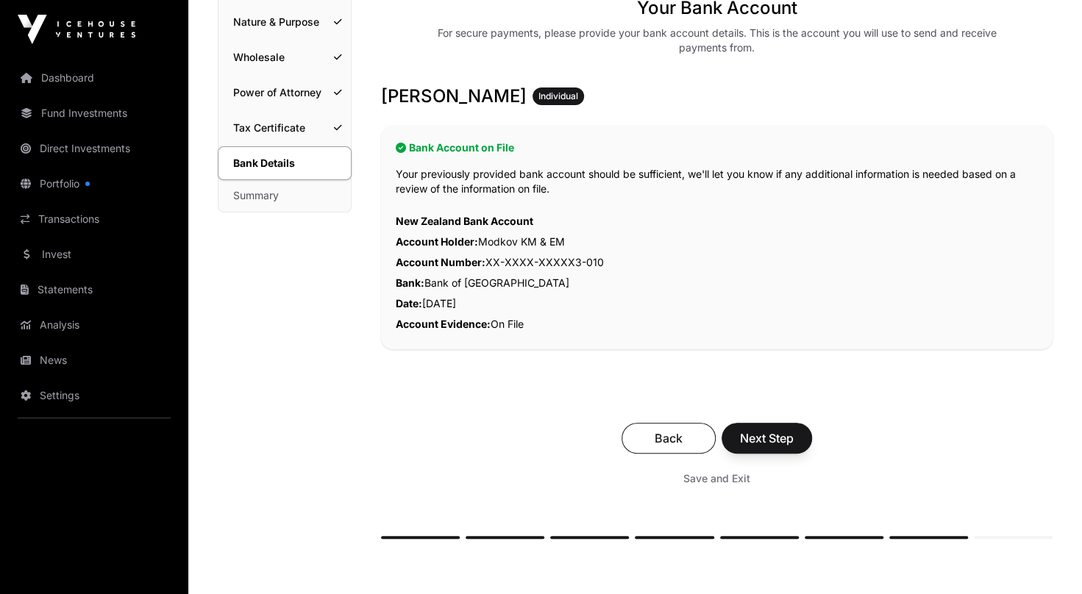
scroll to position [221, 0]
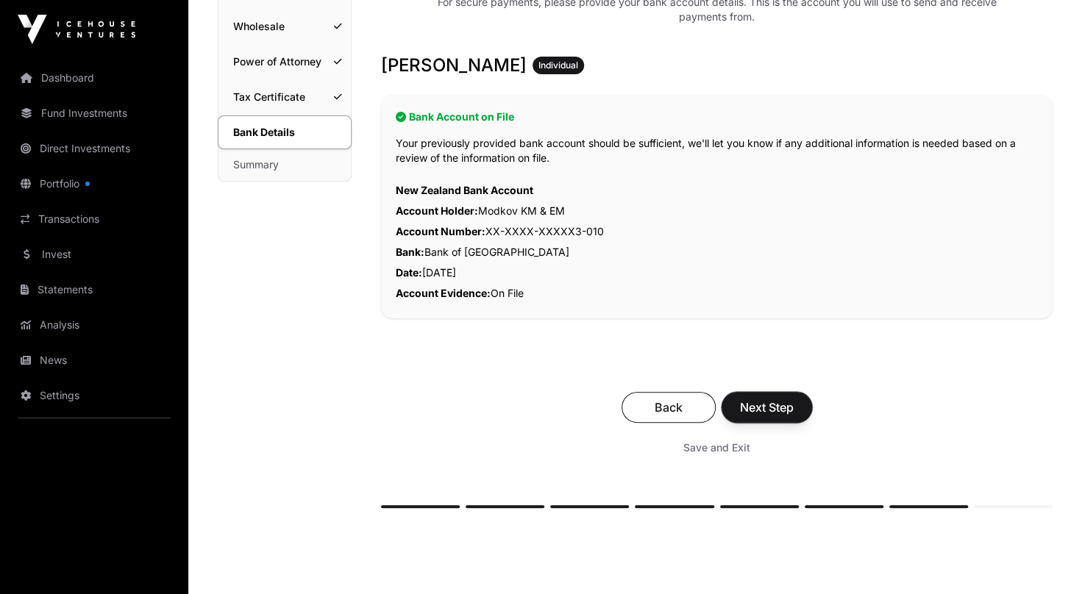
click at [772, 405] on span "Next Step" at bounding box center [767, 408] width 54 height 18
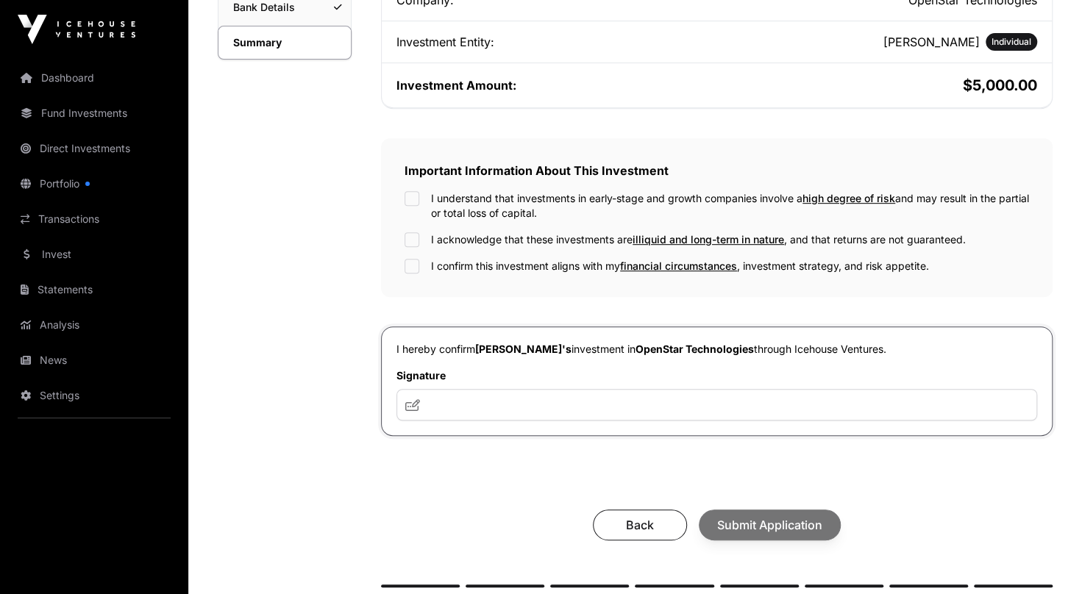
scroll to position [368, 0]
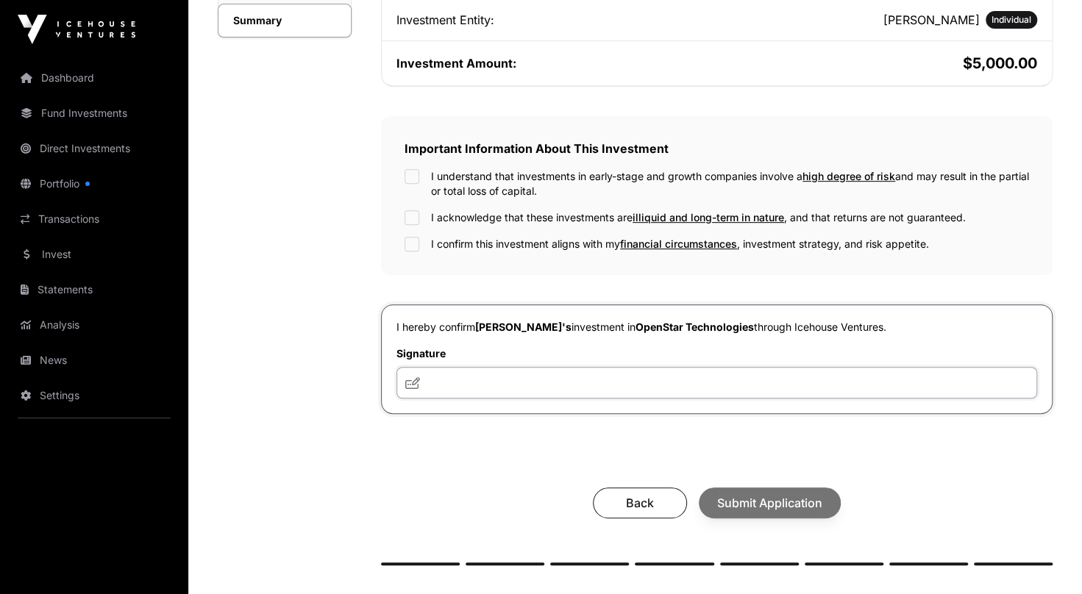
click at [453, 388] on input "text" at bounding box center [716, 383] width 640 height 32
type input "**"
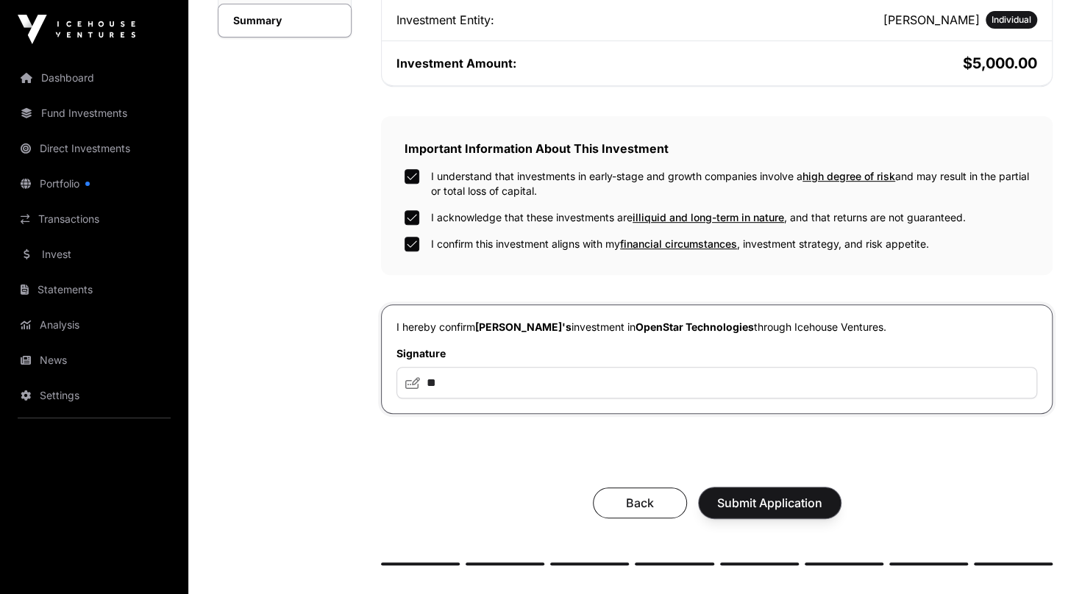
click at [760, 499] on span "Submit Application" at bounding box center [769, 503] width 105 height 18
